Goal: Information Seeking & Learning: Learn about a topic

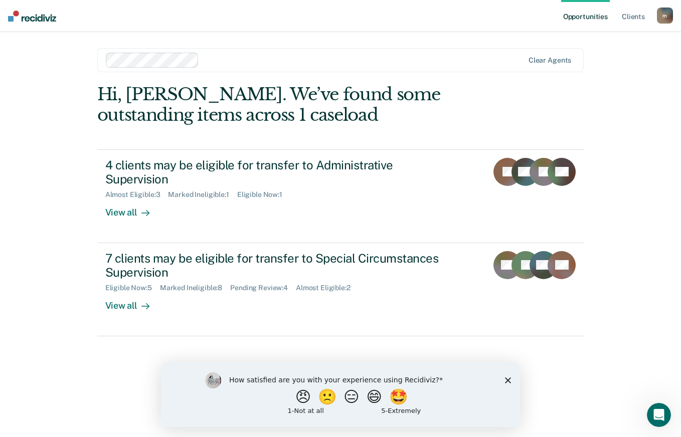
click at [509, 384] on div "How satisfied are you with your experience using Recidiviz? 😠 🙁 😑 😄 🤩 1 - Not a…" at bounding box center [340, 394] width 359 height 65
click at [513, 379] on div "How satisfied are you with your experience using Recidiviz? 😠 🙁 😑 😄 🤩 1 - Not a…" at bounding box center [340, 394] width 359 height 65
click at [512, 377] on div "How satisfied are you with your experience using Recidiviz? 😠 🙁 😑 😄 🤩 1 - Not a…" at bounding box center [340, 394] width 359 height 65
click at [508, 379] on polygon "Close survey" at bounding box center [508, 380] width 6 height 6
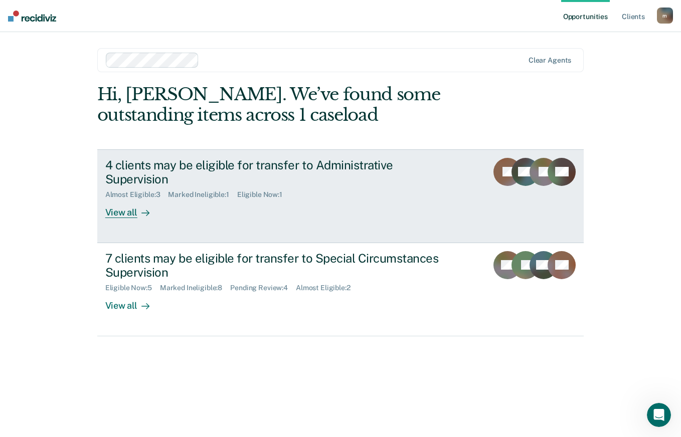
click at [133, 199] on div "View all" at bounding box center [133, 209] width 56 height 20
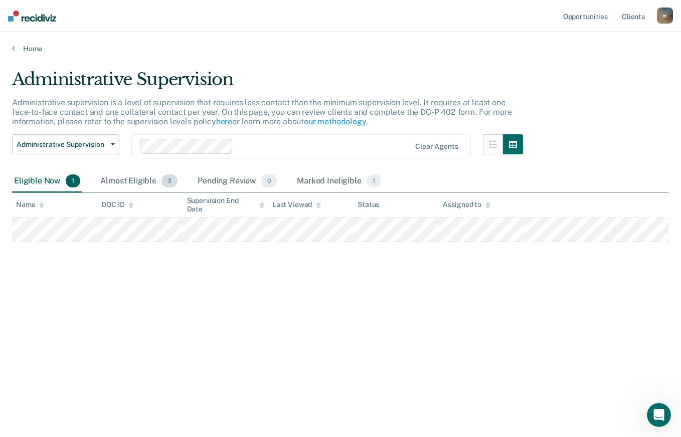
click at [129, 182] on div "Almost Eligible 3" at bounding box center [138, 181] width 81 height 22
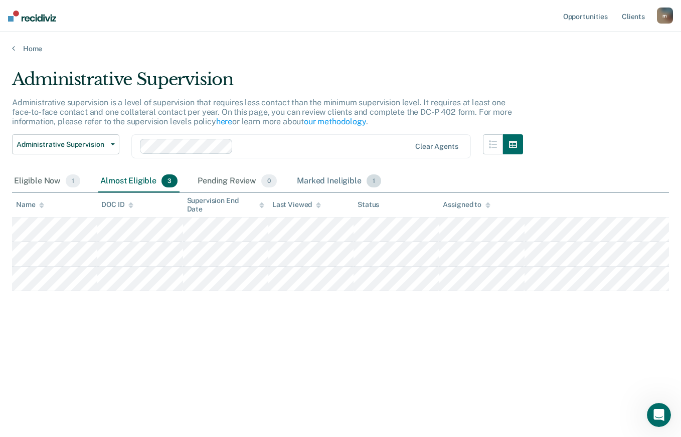
click at [329, 182] on div "Marked Ineligible 1" at bounding box center [339, 181] width 88 height 22
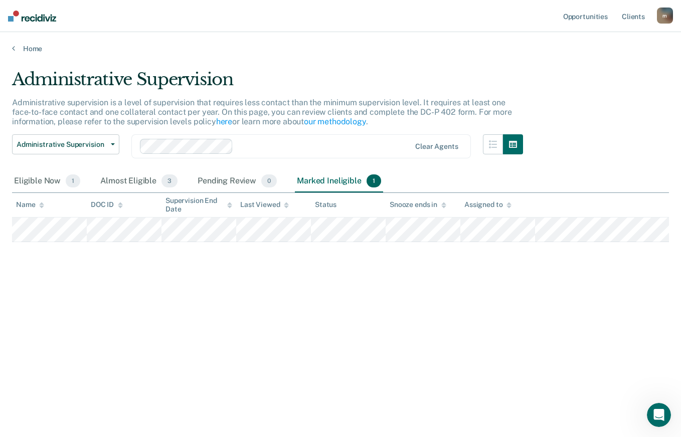
click at [33, 55] on main "Administrative Supervision Administrative supervision is a level of supervision…" at bounding box center [340, 243] width 681 height 381
click at [31, 52] on link "Home" at bounding box center [340, 48] width 657 height 9
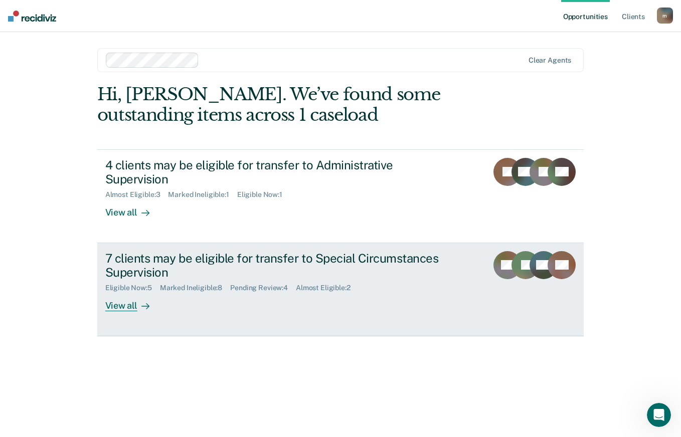
click at [138, 297] on link "7 clients may be eligible for transfer to Special Circumstances Supervision Eli…" at bounding box center [340, 289] width 487 height 93
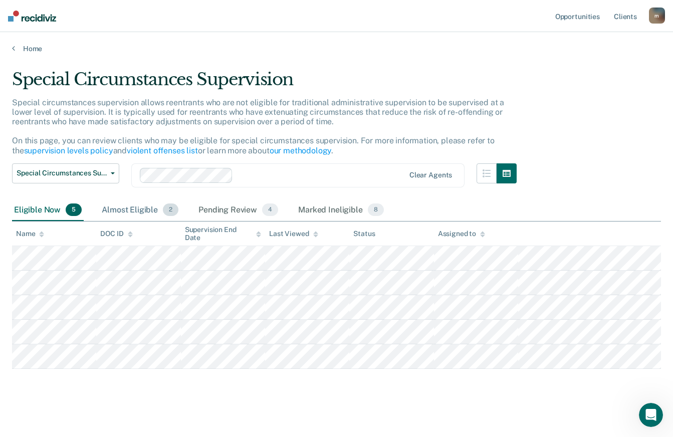
click at [151, 211] on div "Almost Eligible 2" at bounding box center [140, 211] width 81 height 22
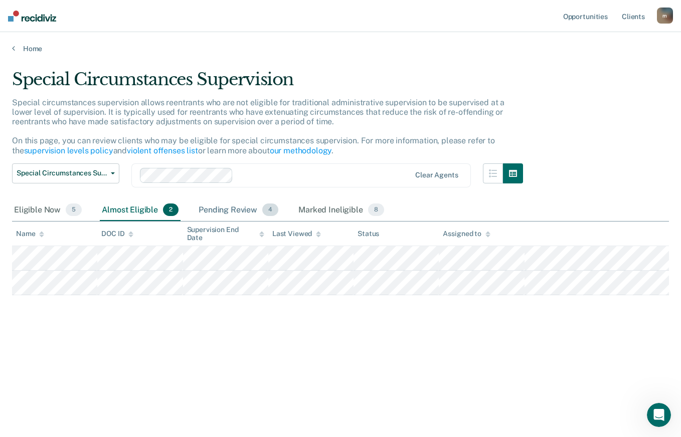
click at [247, 209] on div "Pending Review 4" at bounding box center [239, 211] width 84 height 22
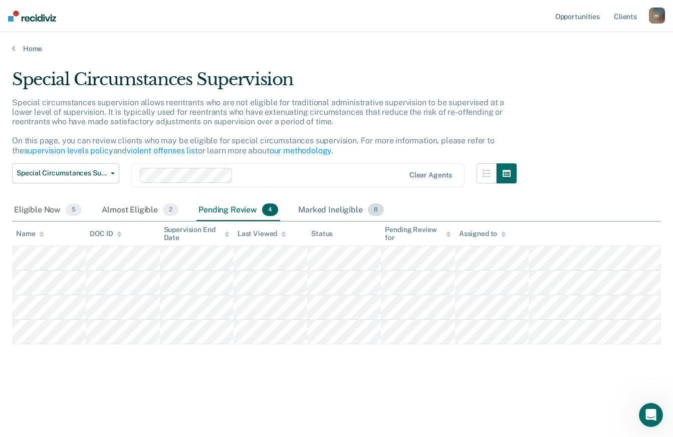
click at [340, 214] on div "Marked Ineligible 8" at bounding box center [341, 211] width 90 height 22
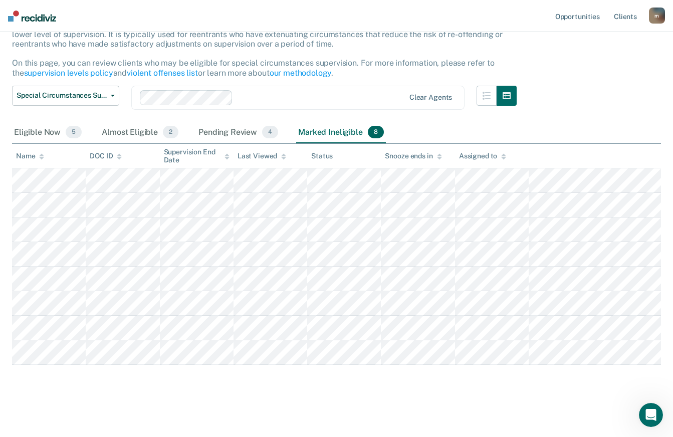
scroll to position [100, 0]
click at [258, 122] on div "Pending Review 4" at bounding box center [239, 133] width 84 height 22
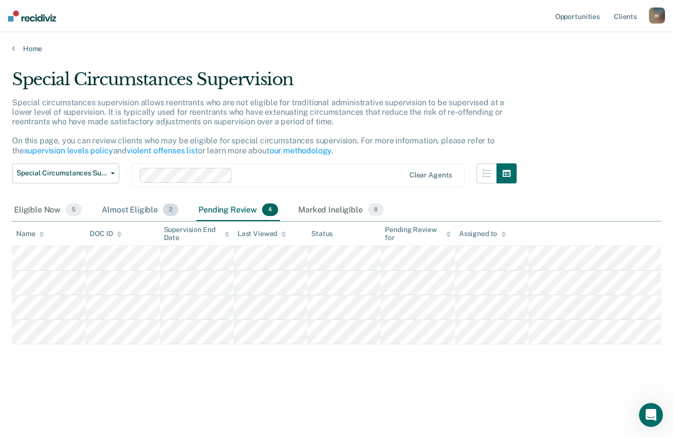
click at [156, 208] on div "Almost Eligible 2" at bounding box center [140, 211] width 81 height 22
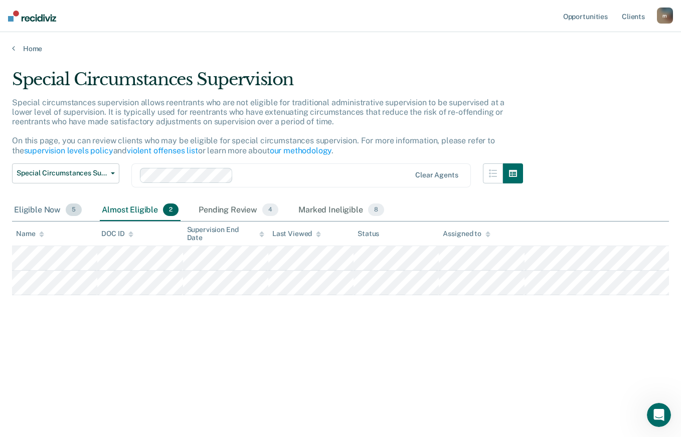
click at [51, 203] on div "Eligible Now 5" at bounding box center [48, 211] width 72 height 22
